Goal: Task Accomplishment & Management: Manage account settings

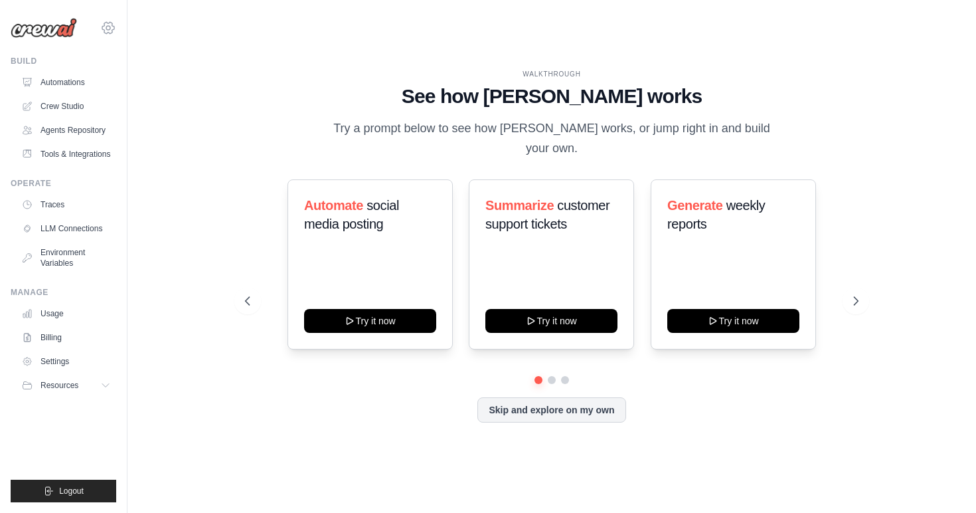
click at [108, 26] on icon at bounding box center [108, 28] width 4 height 4
click at [49, 337] on link "Billing" at bounding box center [67, 337] width 100 height 21
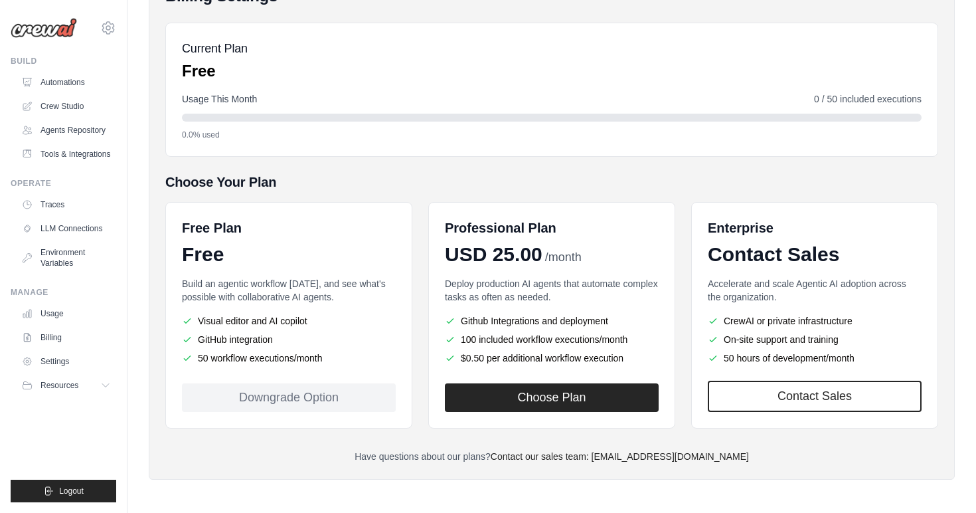
scroll to position [132, 0]
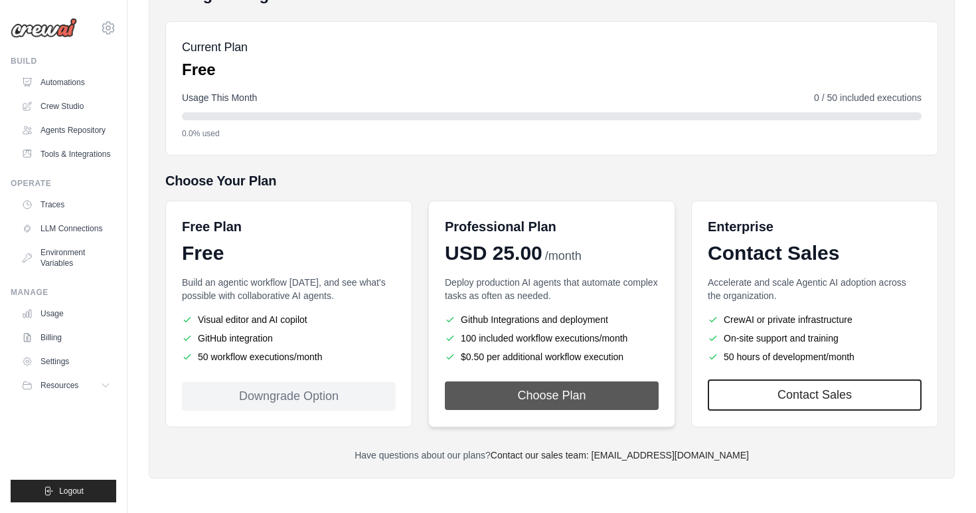
click at [536, 400] on button "Choose Plan" at bounding box center [552, 395] width 214 height 29
